Goal: Task Accomplishment & Management: Use online tool/utility

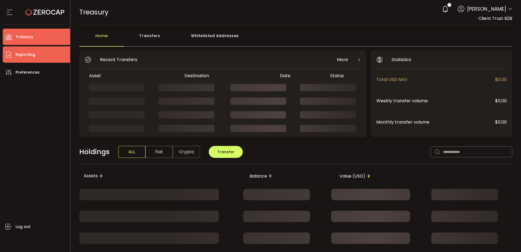
click at [45, 55] on li "Reporting" at bounding box center [36, 54] width 67 height 16
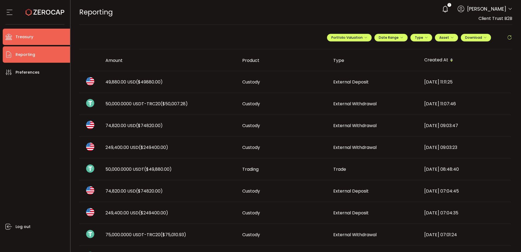
click at [50, 37] on li "Treasury" at bounding box center [36, 37] width 67 height 16
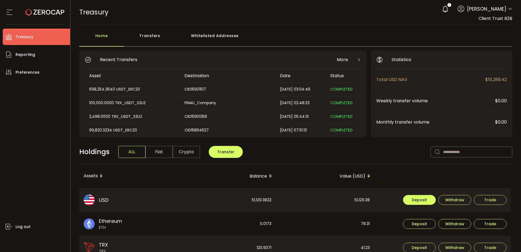
click at [412, 198] on span "Deposit" at bounding box center [419, 200] width 15 height 4
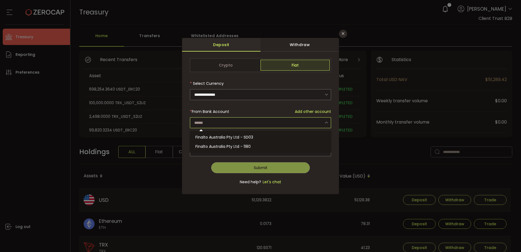
click at [209, 120] on input "dialog" at bounding box center [260, 122] width 141 height 11
click at [223, 135] on span "Finalto Australia Pty Ltd - SD03" at bounding box center [224, 136] width 58 height 5
type input "**********"
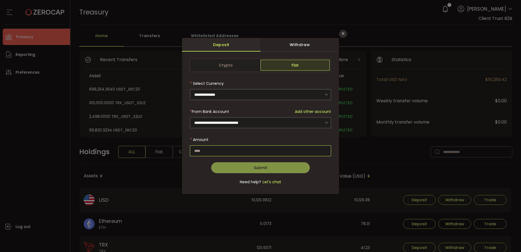
click at [226, 147] on input "dialog" at bounding box center [260, 150] width 141 height 11
type input "******"
click at [249, 167] on button "Submit" at bounding box center [260, 167] width 99 height 11
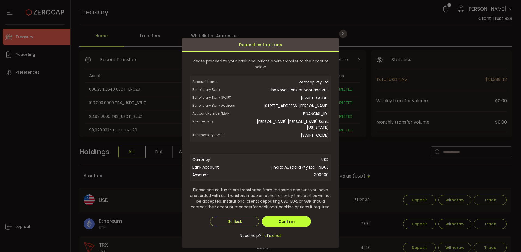
click at [294, 221] on button "Confirm" at bounding box center [286, 221] width 49 height 11
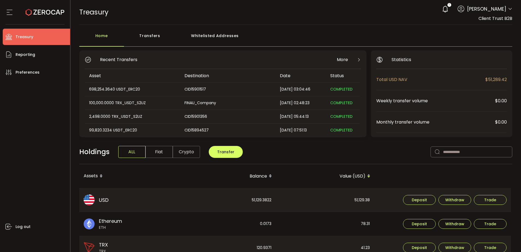
drag, startPoint x: 279, startPoint y: 16, endPoint x: 290, endPoint y: 1, distance: 18.7
click at [279, 16] on div "TREASURY Buy Power $0.00 USD Treasury Treasury Verify Your Identity 1 Dhivya Dh…" at bounding box center [295, 12] width 433 height 25
click at [18, 53] on span "Reporting" at bounding box center [26, 55] width 20 height 8
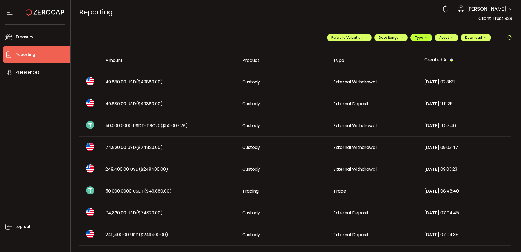
click at [422, 38] on span "Type" at bounding box center [421, 37] width 13 height 5
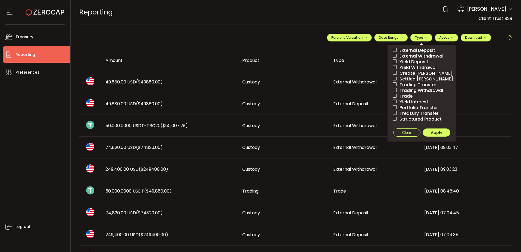
click at [414, 51] on span "External Deposit" at bounding box center [416, 50] width 38 height 5
click at [427, 131] on button "Apply" at bounding box center [436, 132] width 27 height 8
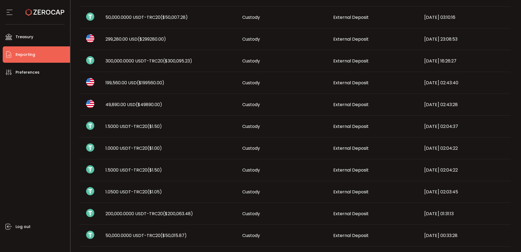
scroll to position [282, 0]
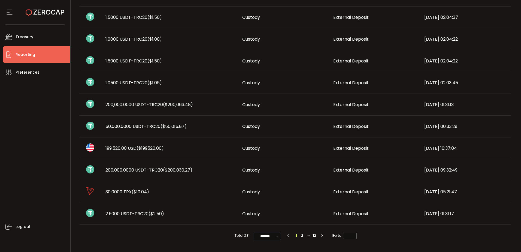
click at [275, 239] on icon at bounding box center [277, 236] width 5 height 6
click at [273, 214] on span "50/page" at bounding box center [266, 213] width 16 height 5
type input "*******"
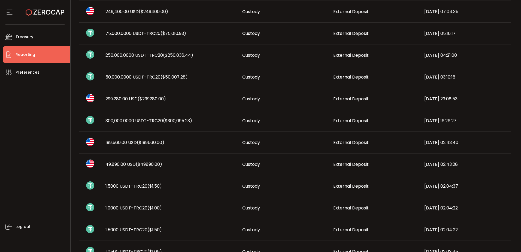
scroll to position [0, 0]
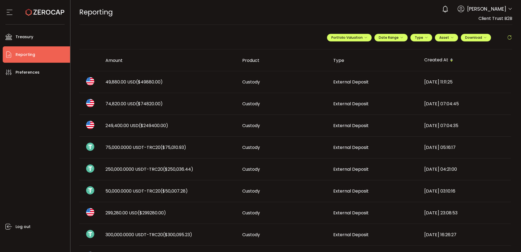
click at [140, 147] on span "75,000.0000 USDT-TRC20 ($75,010.93)" at bounding box center [145, 147] width 81 height 6
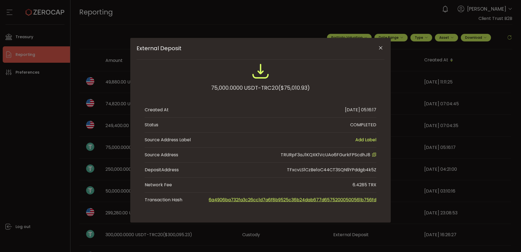
click at [355, 155] on span "TRURpF3aJ1KQXK1VcUAo6FGurkFPScdhJ8" at bounding box center [326, 154] width 90 height 6
copy span "TRURpF3aJ1KQXK1VcUAo6FGurkFPScdhJ8"
click at [382, 49] on icon "Close" at bounding box center [380, 47] width 5 height 5
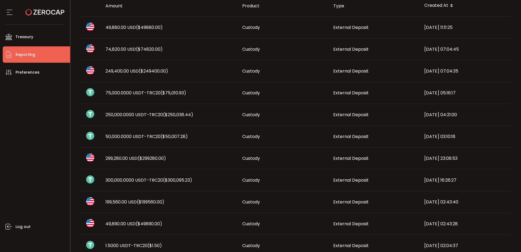
scroll to position [82, 0]
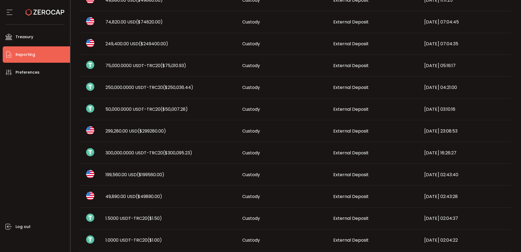
click at [147, 106] on span "50,000.0000 USDT-TRC20 ($50,007.28)" at bounding box center [146, 109] width 82 height 6
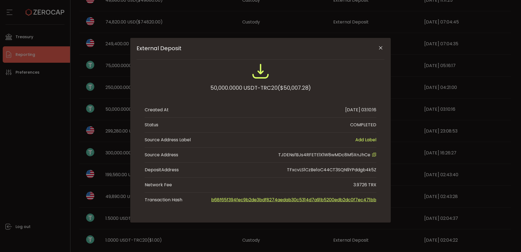
click at [298, 154] on span "TJDENsfBJs4RFETt1X1W8wMDc8M5XnJhCe" at bounding box center [324, 154] width 92 height 6
copy span "TJDENsfBJs4RFETt1X1W8wMDc8M5XnJhCe"
click at [381, 49] on icon "Close" at bounding box center [380, 47] width 5 height 5
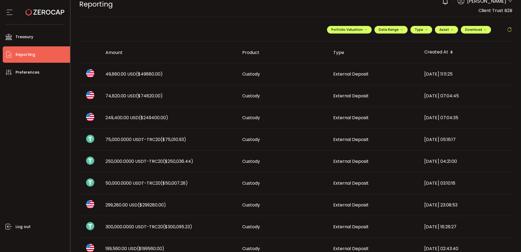
scroll to position [0, 0]
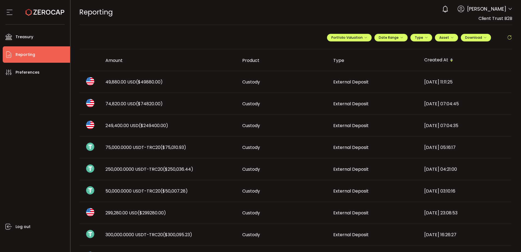
click at [446, 60] on div "Created At" at bounding box center [465, 60] width 91 height 9
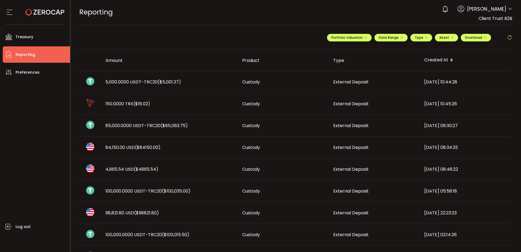
click at [446, 60] on div "Created At" at bounding box center [465, 60] width 91 height 9
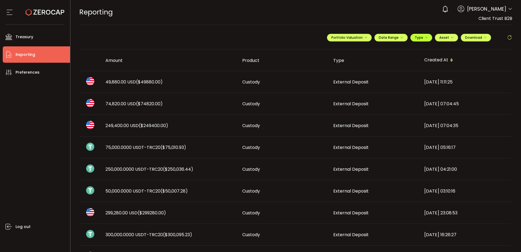
click at [415, 38] on span "Type" at bounding box center [421, 37] width 13 height 5
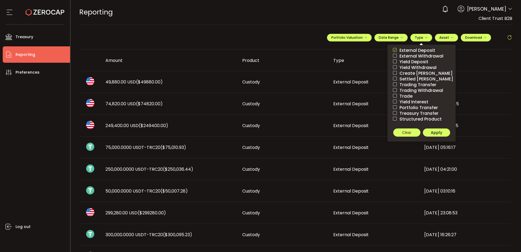
click at [415, 130] on button "Clear" at bounding box center [406, 132] width 27 height 8
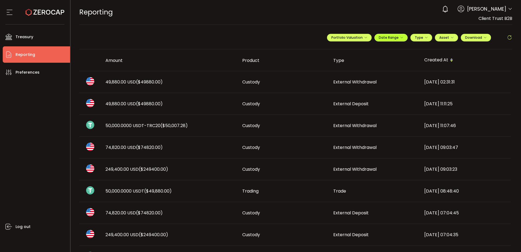
click at [393, 36] on span "Date Range" at bounding box center [391, 37] width 25 height 5
click at [374, 48] on input at bounding box center [375, 48] width 35 height 5
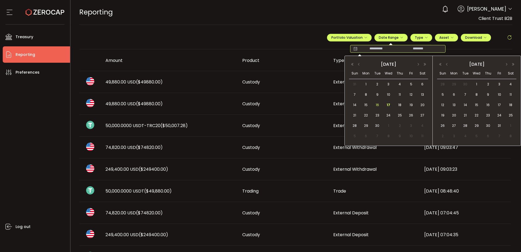
click at [378, 106] on span "16" at bounding box center [377, 105] width 7 height 7
click at [386, 105] on span "17" at bounding box center [388, 105] width 7 height 7
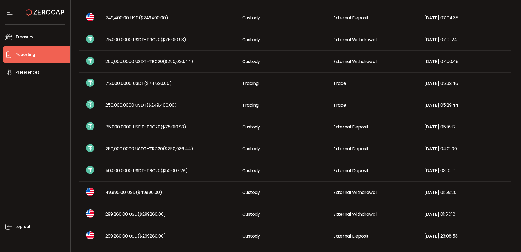
scroll to position [217, 0]
click at [151, 169] on span "50,000.0000 USDT-TRC20 ($50,007.28)" at bounding box center [146, 170] width 82 height 6
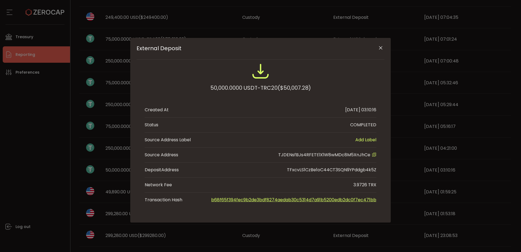
click at [324, 167] on div "TFxcvLS1CzBe1oC44CT3SQN9YPddgb4k5Z" at bounding box center [331, 169] width 89 height 7
click at [374, 153] on icon "External Deposit" at bounding box center [374, 154] width 4 height 4
click at [346, 154] on span "TJDENsfBJs4RFETt1X1W8wMDc8M5XnJhCe" at bounding box center [324, 154] width 92 height 6
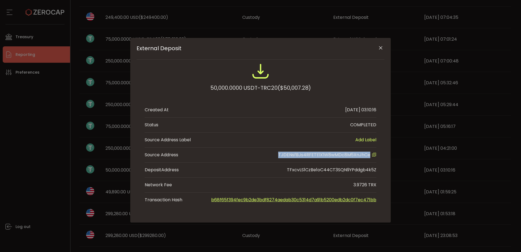
click at [382, 45] on icon "Close" at bounding box center [380, 47] width 5 height 5
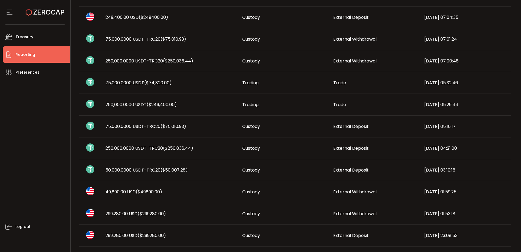
scroll to position [81, 0]
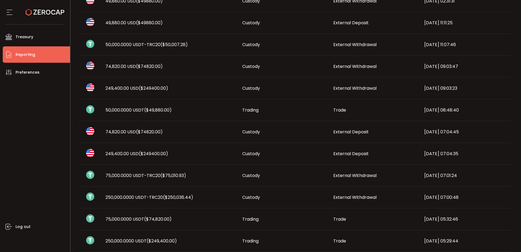
click at [32, 132] on div "Log out" at bounding box center [36, 163] width 67 height 167
